Goal: Find specific page/section: Find specific page/section

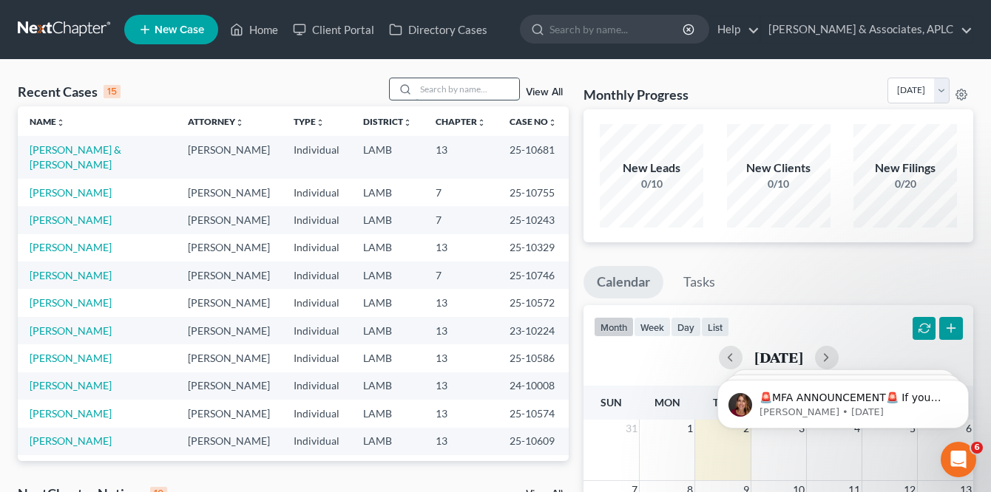
click at [435, 84] on input "search" at bounding box center [467, 88] width 104 height 21
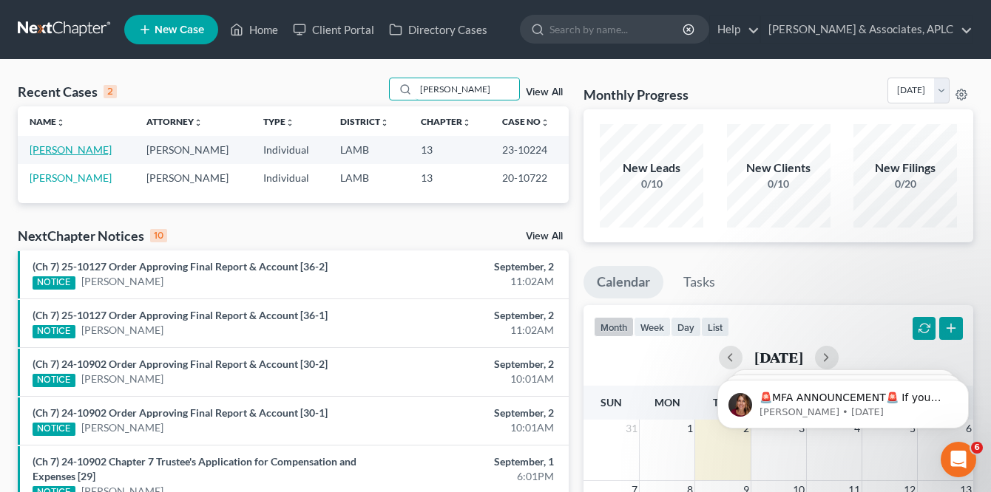
type input "[PERSON_NAME]"
click at [67, 144] on link "[PERSON_NAME]" at bounding box center [71, 149] width 82 height 13
select select "1"
select select "0"
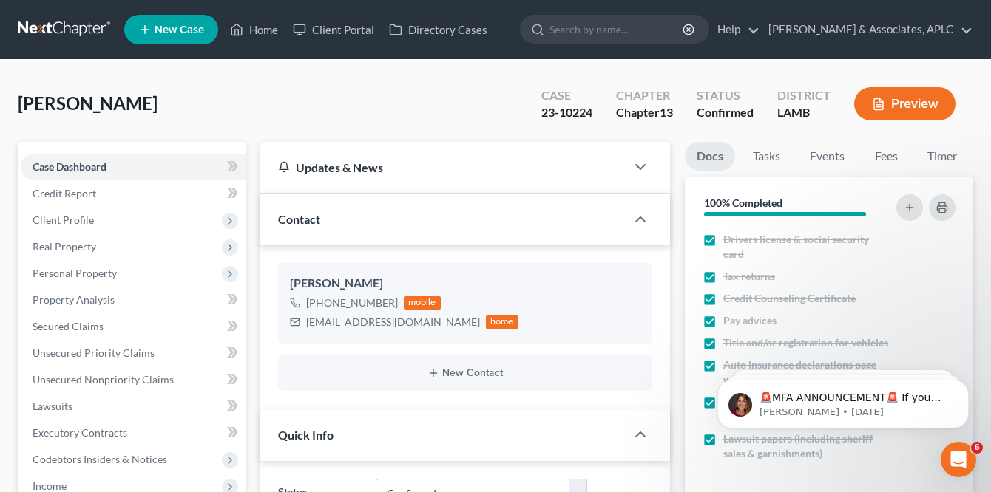
click at [58, 20] on link at bounding box center [65, 29] width 95 height 27
